Goal: Task Accomplishment & Management: Manage account settings

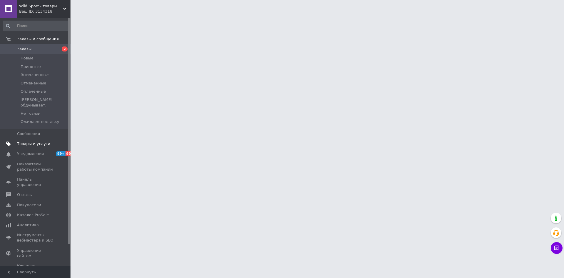
click at [35, 141] on span "Товары и услуги" at bounding box center [33, 143] width 33 height 5
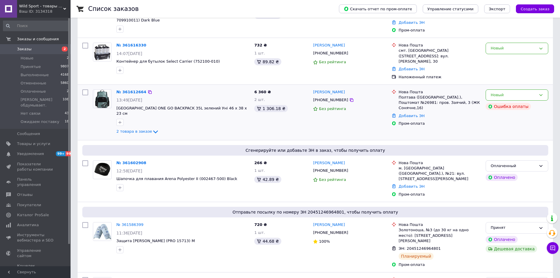
scroll to position [117, 0]
click at [350, 169] on icon at bounding box center [352, 171] width 4 height 4
click at [129, 160] on link "№ 361602908" at bounding box center [131, 162] width 30 height 4
click at [128, 89] on link "№ 361612664" at bounding box center [131, 91] width 30 height 4
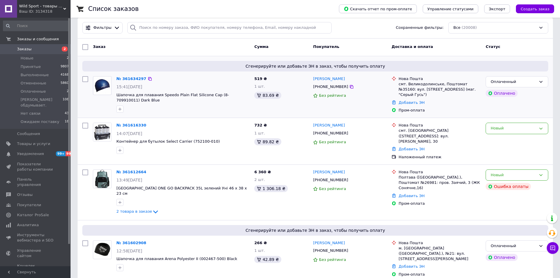
scroll to position [0, 0]
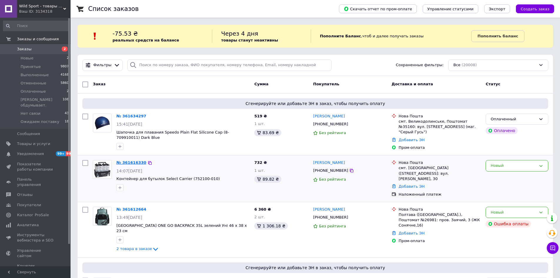
click at [129, 161] on link "№ 361616330" at bounding box center [131, 162] width 30 height 4
click at [136, 116] on link "№ 361634297" at bounding box center [131, 116] width 30 height 4
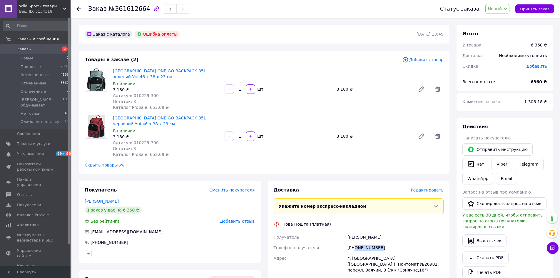
drag, startPoint x: 391, startPoint y: 250, endPoint x: 355, endPoint y: 251, distance: 36.7
click at [355, 251] on div "+380667529935" at bounding box center [395, 247] width 98 height 11
copy div "0667529935"
drag, startPoint x: 175, startPoint y: 175, endPoint x: 170, endPoint y: 178, distance: 6.2
click at [175, 175] on div "Заказ с каталога Ошибка оплаты 12.09.2025 | 13:49 Товары в заказе (2) Добавить …" at bounding box center [263, 226] width 377 height 402
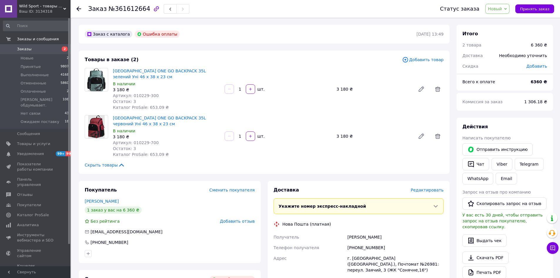
click at [109, 199] on link "Романова Юлія" at bounding box center [102, 201] width 34 height 5
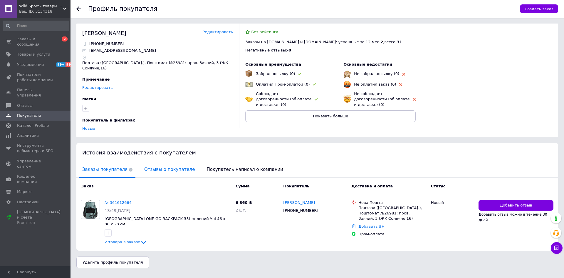
drag, startPoint x: 145, startPoint y: 155, endPoint x: 142, endPoint y: 159, distance: 4.6
click at [145, 162] on span "Отзывы о покупателе" at bounding box center [169, 169] width 56 height 15
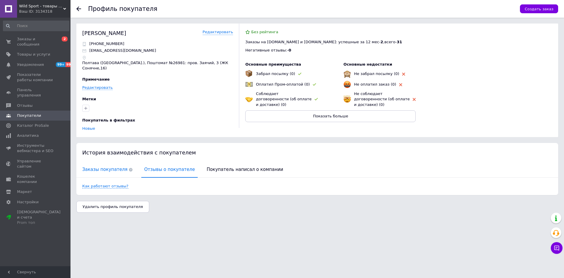
click at [107, 162] on span "Заказы покупателя" at bounding box center [107, 169] width 56 height 15
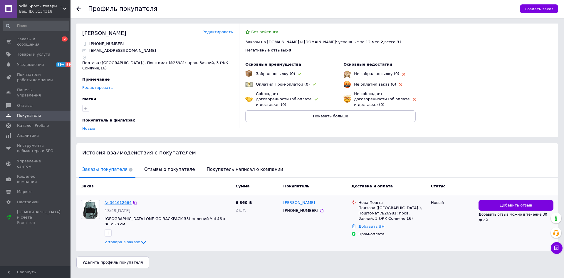
click at [117, 200] on link "№ 361612664" at bounding box center [118, 202] width 27 height 4
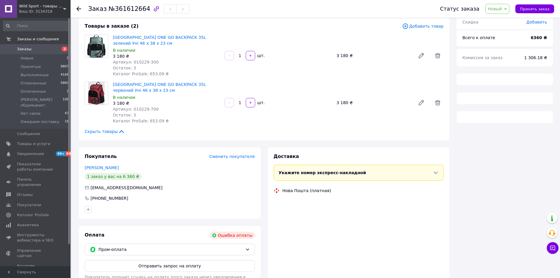
scroll to position [73, 0]
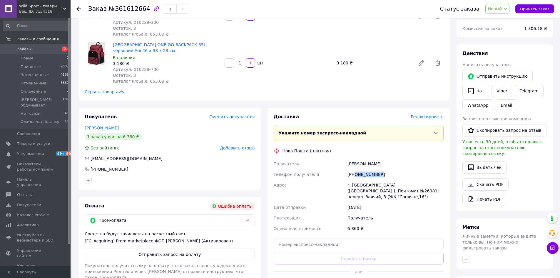
drag, startPoint x: 368, startPoint y: 173, endPoint x: 354, endPoint y: 174, distance: 14.1
click at [354, 174] on div "+380667529935" at bounding box center [395, 174] width 98 height 11
copy div "0667529935"
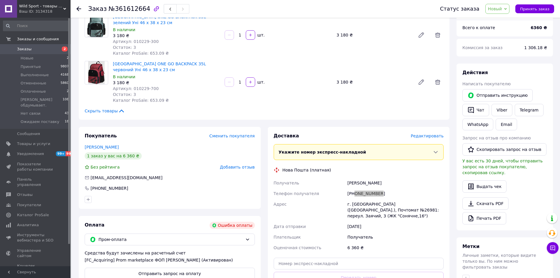
scroll to position [44, 0]
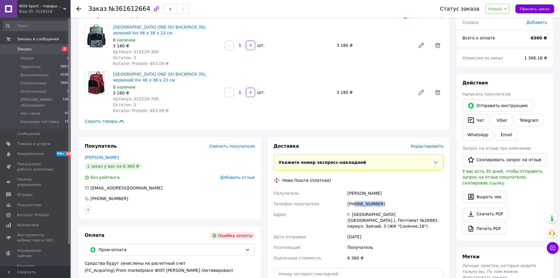
drag, startPoint x: 188, startPoint y: 121, endPoint x: 198, endPoint y: 120, distance: 9.5
click at [188, 121] on div "Скрыть товары" at bounding box center [264, 121] width 359 height 6
click at [138, 99] on span "Артикул: 010229-700" at bounding box center [136, 98] width 46 height 5
click at [137, 99] on span "Артикул: 010229-700" at bounding box center [136, 98] width 46 height 5
copy span "010229"
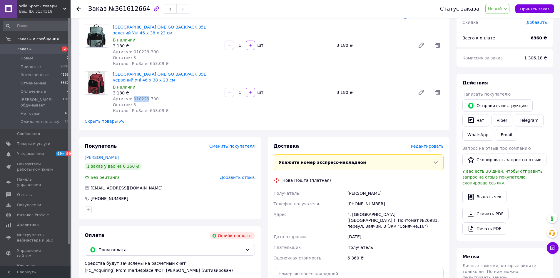
click at [176, 135] on div "Заказ с каталога Ошибка оплаты 12.09.2025 | 13:49 Товары в заказе (2) Добавить …" at bounding box center [263, 182] width 377 height 402
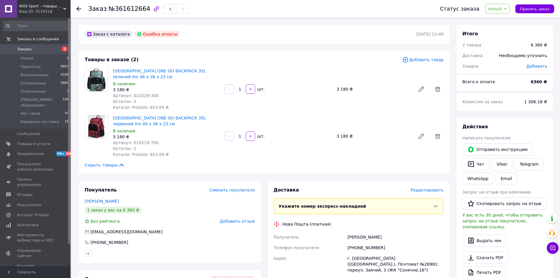
click at [194, 150] on div "Остаток: 3" at bounding box center [166, 148] width 107 height 6
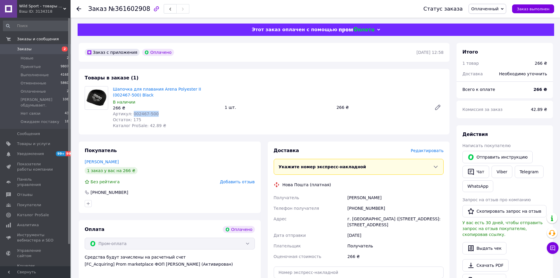
click at [131, 113] on div "Артикул: 002467-500" at bounding box center [166, 114] width 107 height 6
drag, startPoint x: 379, startPoint y: 206, endPoint x: 353, endPoint y: 209, distance: 25.4
click at [353, 209] on div "+380679407339" at bounding box center [395, 208] width 98 height 11
copy div "0679407339"
click at [146, 114] on span "Артикул: 8-709910011" at bounding box center [137, 113] width 48 height 5
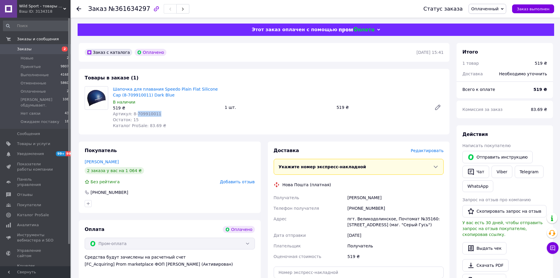
click at [146, 114] on span "Артикул: 8-709910011" at bounding box center [137, 113] width 48 height 5
copy span "709910011"
drag, startPoint x: 379, startPoint y: 207, endPoint x: 353, endPoint y: 209, distance: 26.6
click at [353, 209] on div "+380674253002" at bounding box center [395, 208] width 98 height 11
copy div "80674253002"
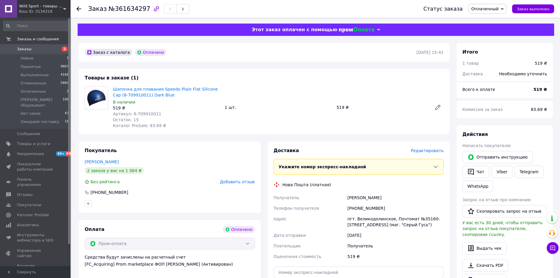
click at [366, 219] on div "пгт. Великодолинское, Почтомат №35160: ул. Парковая, 1 (маг. "Серый Гусь")" at bounding box center [395, 221] width 98 height 16
drag, startPoint x: 380, startPoint y: 206, endPoint x: 354, endPoint y: 209, distance: 26.6
click at [354, 209] on div "+380674253002" at bounding box center [395, 208] width 98 height 11
copy div "0674253002"
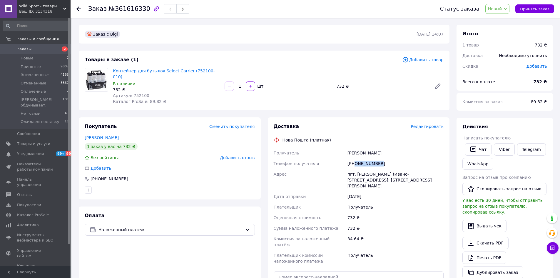
drag, startPoint x: 377, startPoint y: 158, endPoint x: 355, endPoint y: 160, distance: 21.9
click at [355, 160] on div "[PHONE_NUMBER]" at bounding box center [395, 163] width 98 height 11
copy div "0976857513"
drag, startPoint x: 106, startPoint y: 130, endPoint x: 218, endPoint y: 179, distance: 121.9
click at [106, 135] on link "[PERSON_NAME]" at bounding box center [102, 137] width 34 height 5
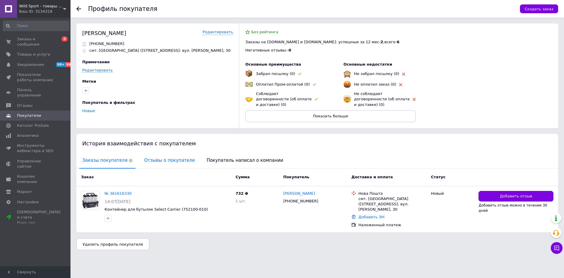
click at [160, 154] on span "Отзывы о покупателе" at bounding box center [169, 160] width 56 height 15
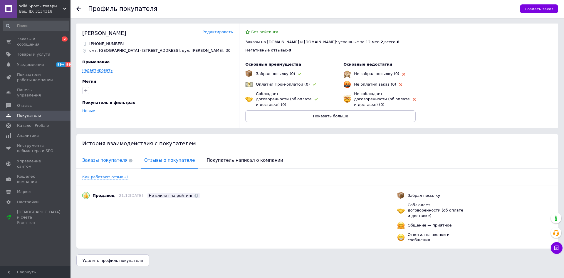
click at [107, 153] on span "Заказы покупателя" at bounding box center [107, 160] width 56 height 15
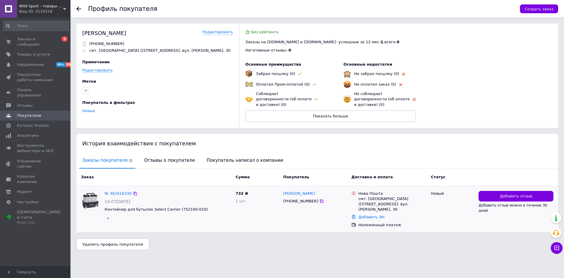
click at [120, 188] on div "№ 361616330 14:07[DATE] Контейнер для бутылок Select Carrier (752100-010)" at bounding box center [167, 206] width 131 height 36
click at [116, 191] on link "№ 361616330" at bounding box center [118, 193] width 27 height 4
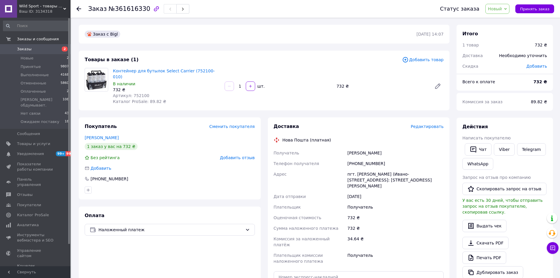
click at [178, 125] on div "Покупатель Сменить покупателя [PERSON_NAME] 1 заказ у вас на 732 ₴ Без рейтинга…" at bounding box center [170, 158] width 182 height 82
click at [153, 8] on icon "button" at bounding box center [156, 8] width 7 height 7
